Goal: Task Accomplishment & Management: Manage account settings

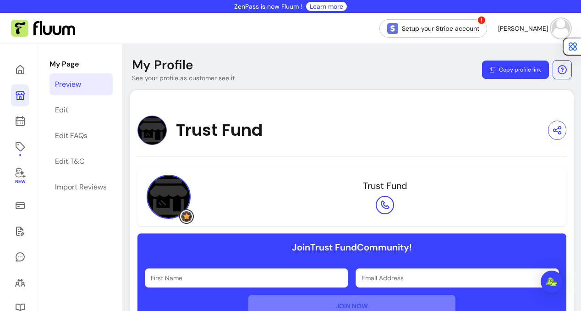
click at [77, 109] on link "Edit" at bounding box center [81, 110] width 63 height 22
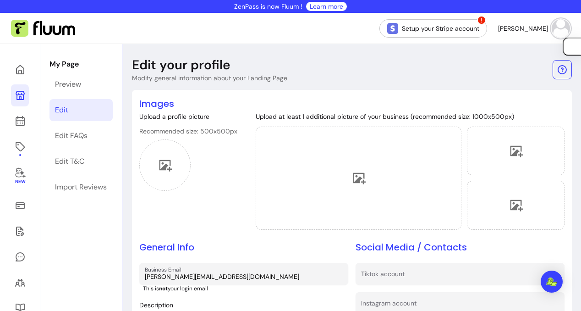
click at [547, 22] on button "[PERSON_NAME]" at bounding box center [534, 28] width 72 height 18
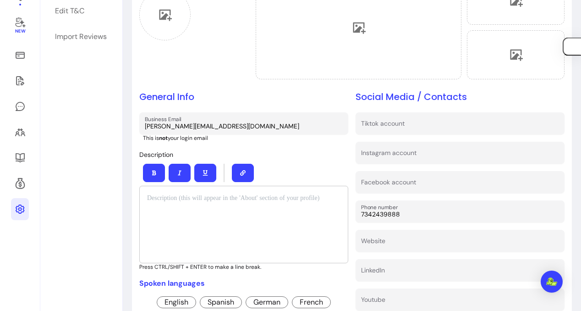
click at [20, 204] on icon at bounding box center [20, 209] width 11 height 11
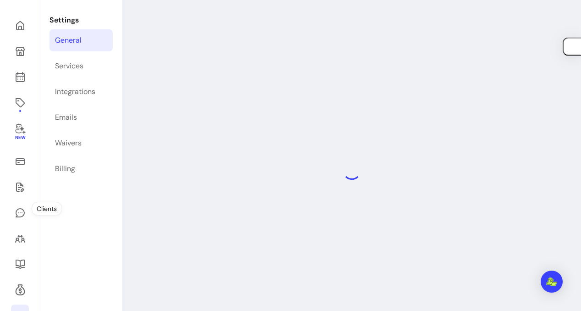
select select "**********"
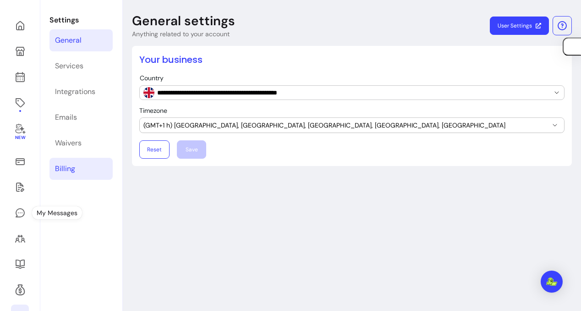
scroll to position [44, 0]
click at [63, 174] on link "Billing" at bounding box center [81, 168] width 63 height 22
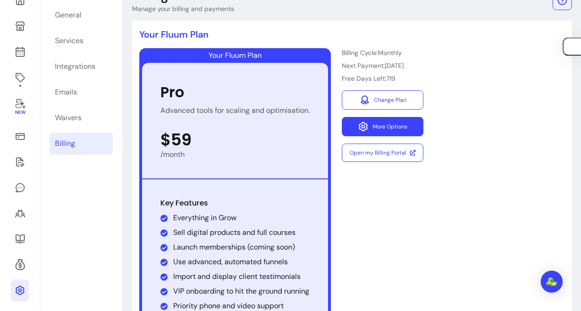
scroll to position [22, 0]
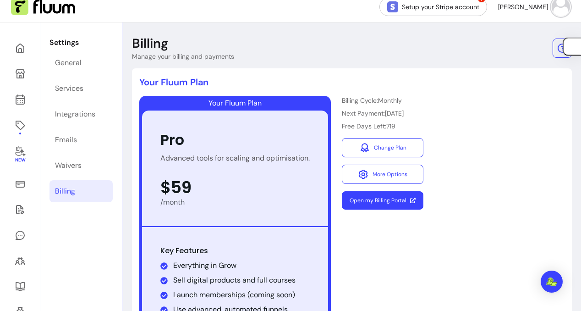
click at [382, 206] on link "Open my Billing Portal" at bounding box center [383, 200] width 82 height 18
